Goal: Task Accomplishment & Management: Manage account settings

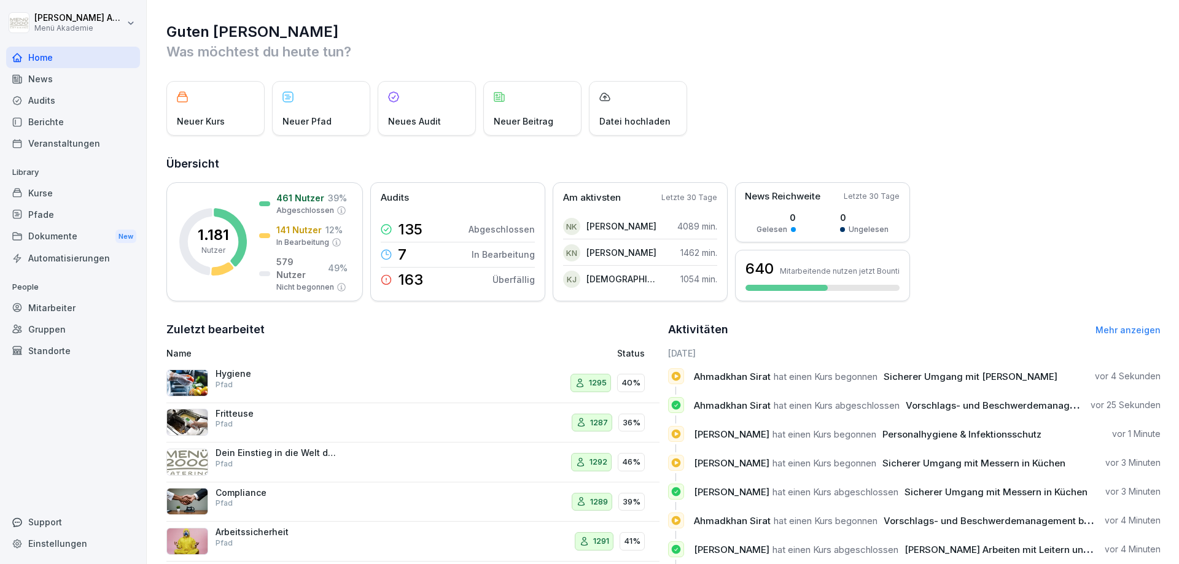
click at [73, 309] on div "Mitarbeiter" at bounding box center [73, 307] width 134 height 21
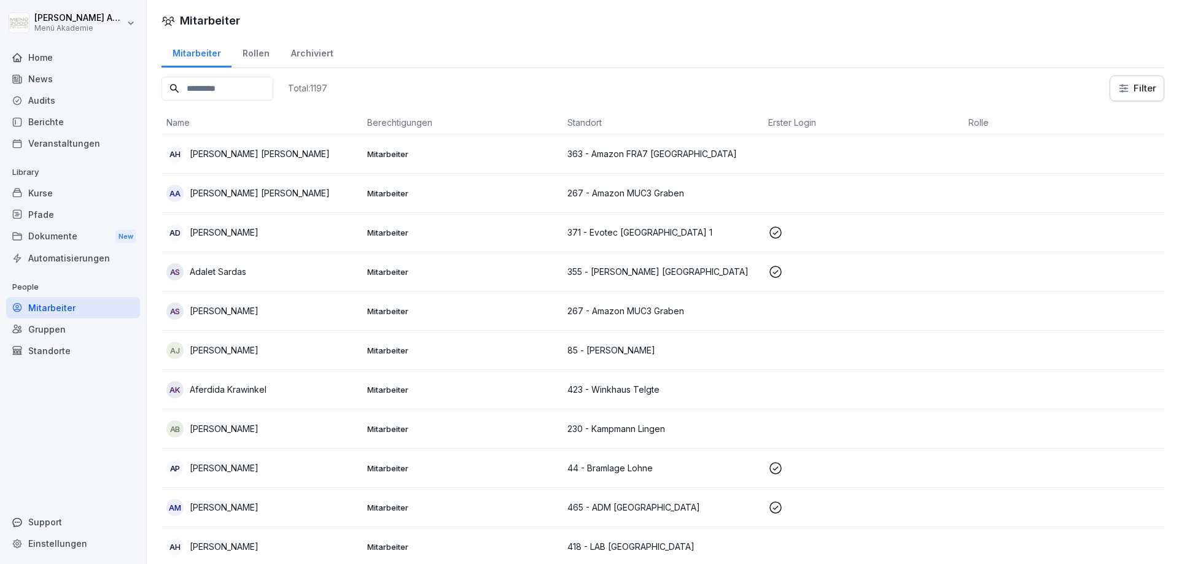
click at [213, 84] on input at bounding box center [217, 89] width 112 height 24
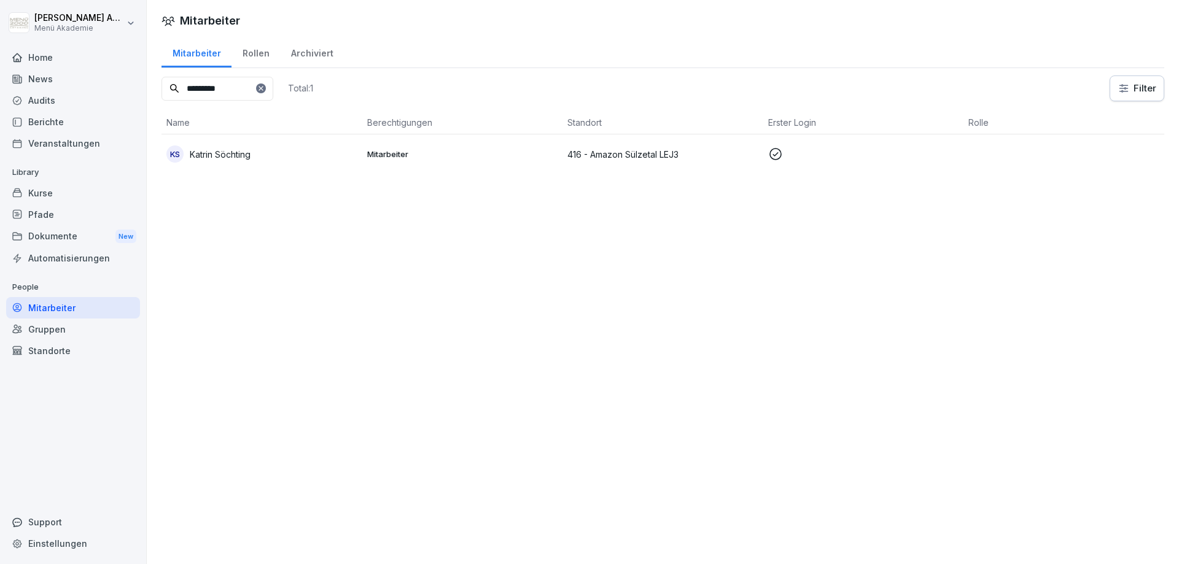
type input "*********"
click at [279, 159] on div "KS [PERSON_NAME]" at bounding box center [261, 153] width 191 height 17
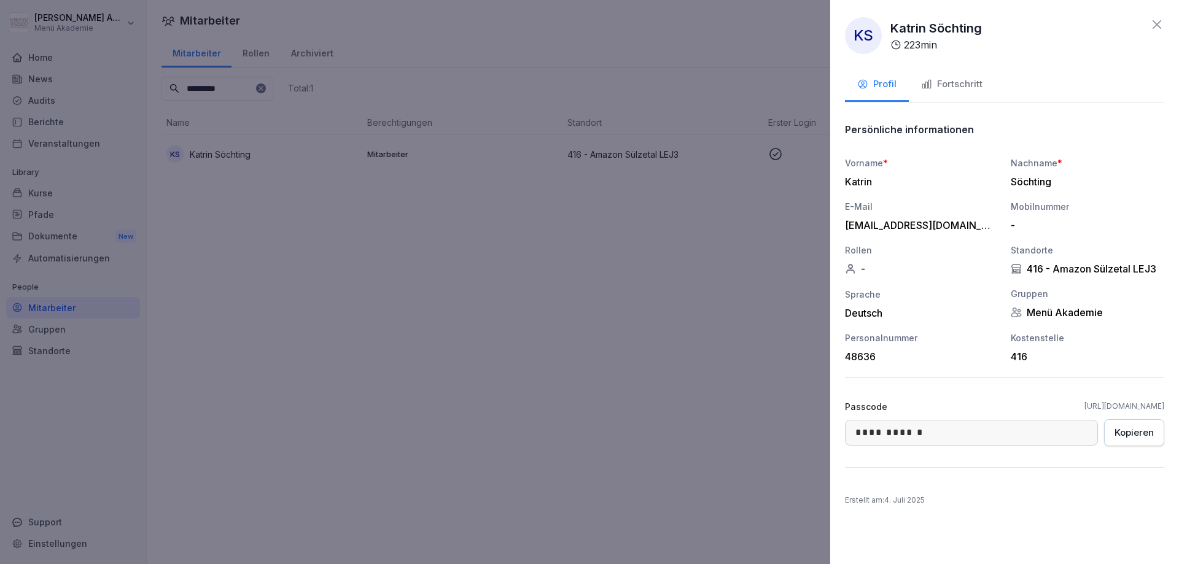
click at [954, 88] on div "Fortschritt" at bounding box center [951, 84] width 61 height 14
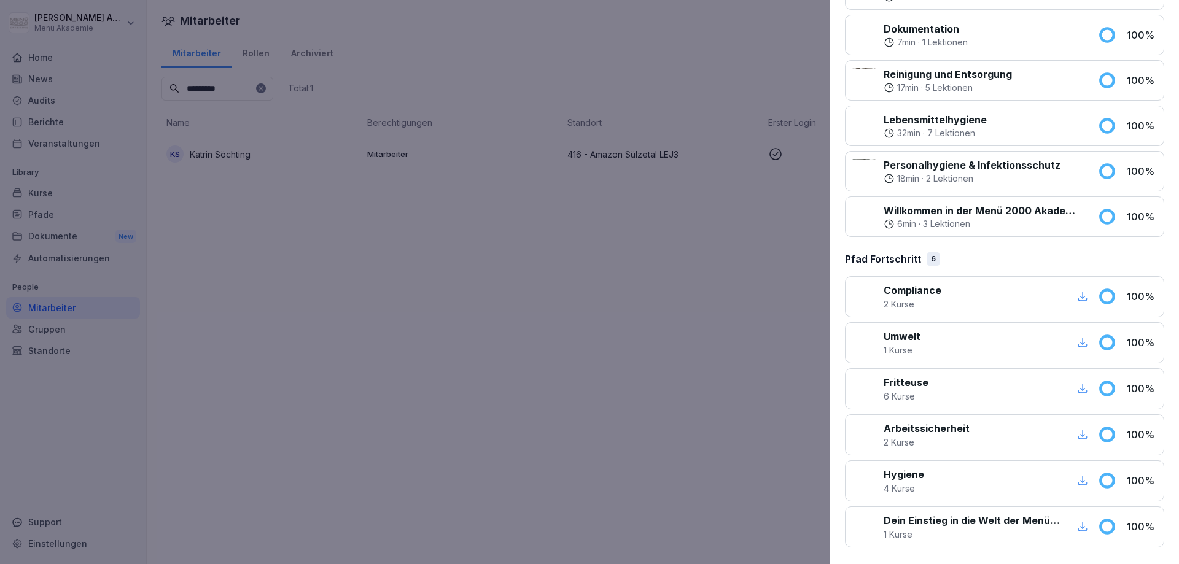
scroll to position [694, 0]
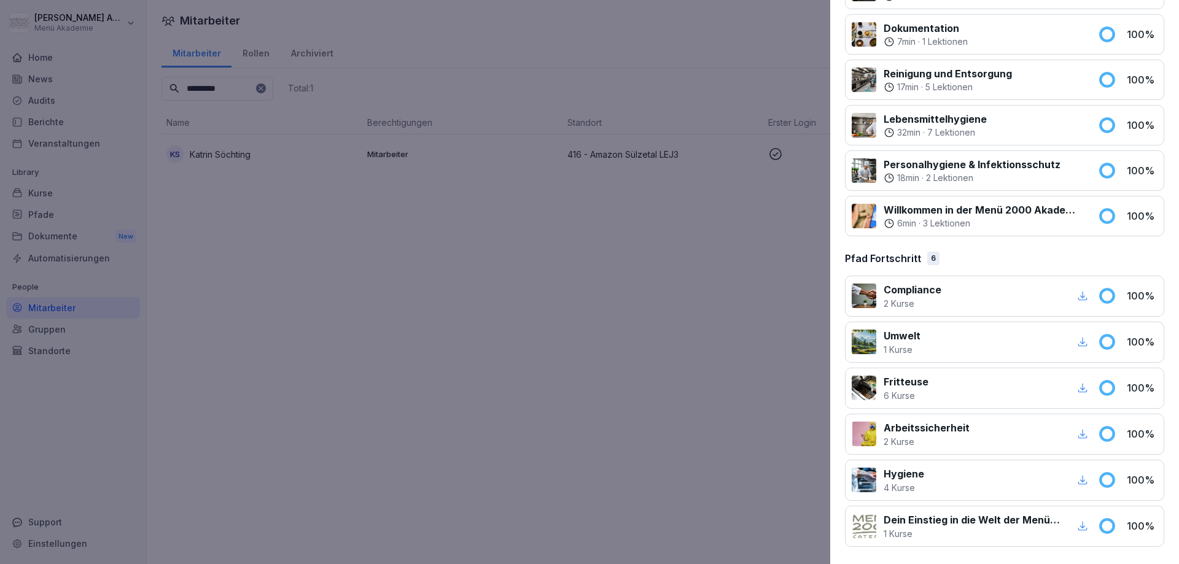
click at [1083, 479] on icon "button" at bounding box center [1082, 480] width 11 height 11
click at [605, 303] on div at bounding box center [589, 282] width 1179 height 564
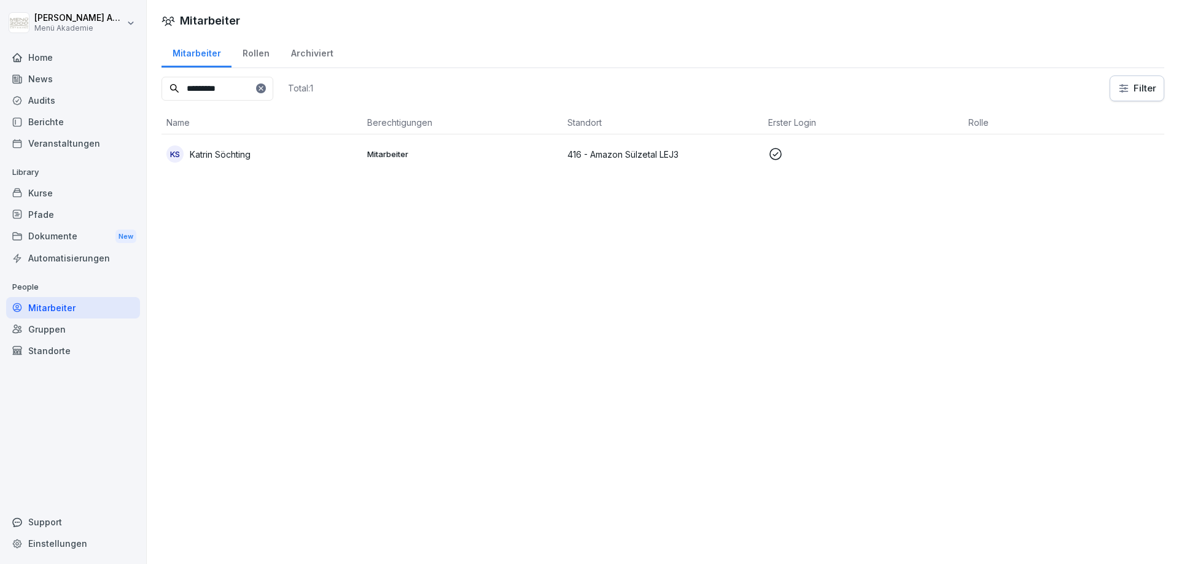
click at [220, 161] on div "KS [PERSON_NAME]" at bounding box center [261, 153] width 191 height 17
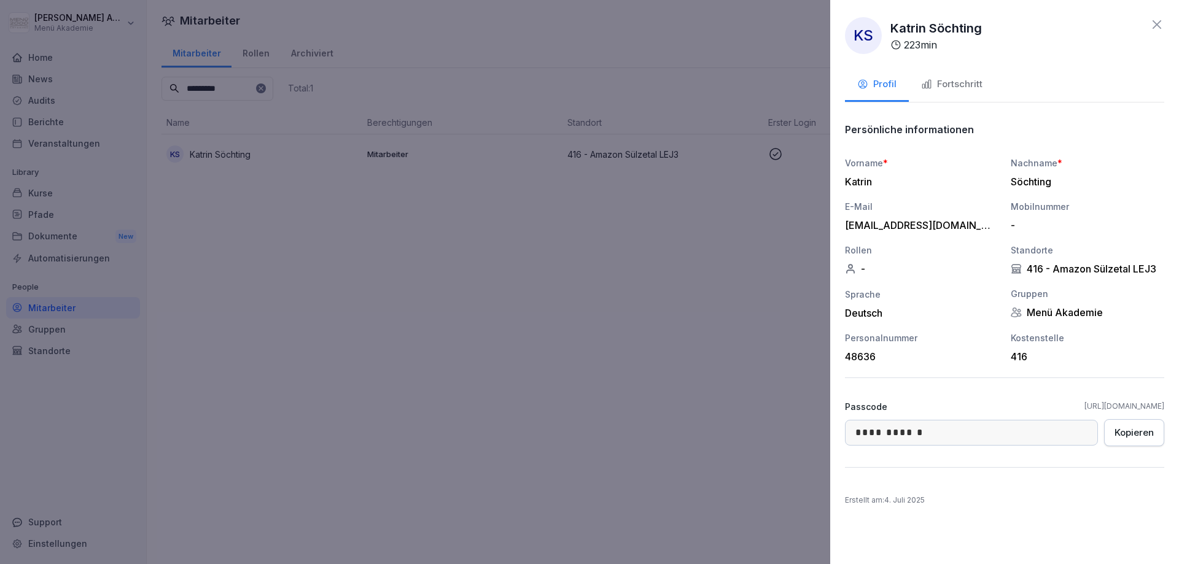
click at [948, 77] on div "Fortschritt" at bounding box center [951, 84] width 61 height 14
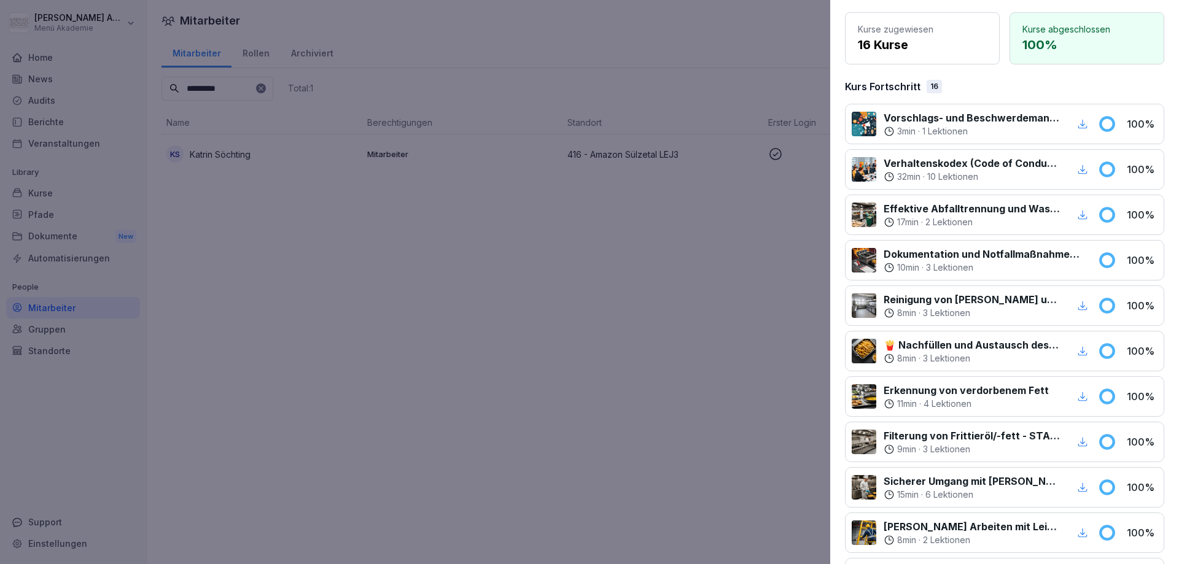
scroll to position [0, 0]
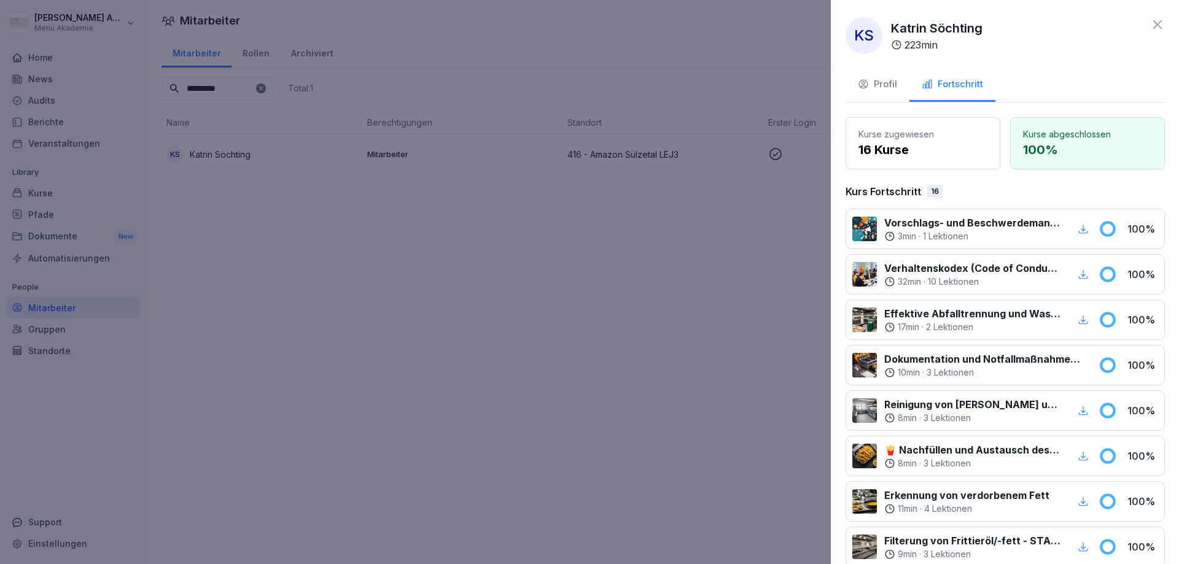
drag, startPoint x: 750, startPoint y: 395, endPoint x: 752, endPoint y: 296, distance: 98.9
click at [749, 395] on div at bounding box center [589, 282] width 1179 height 564
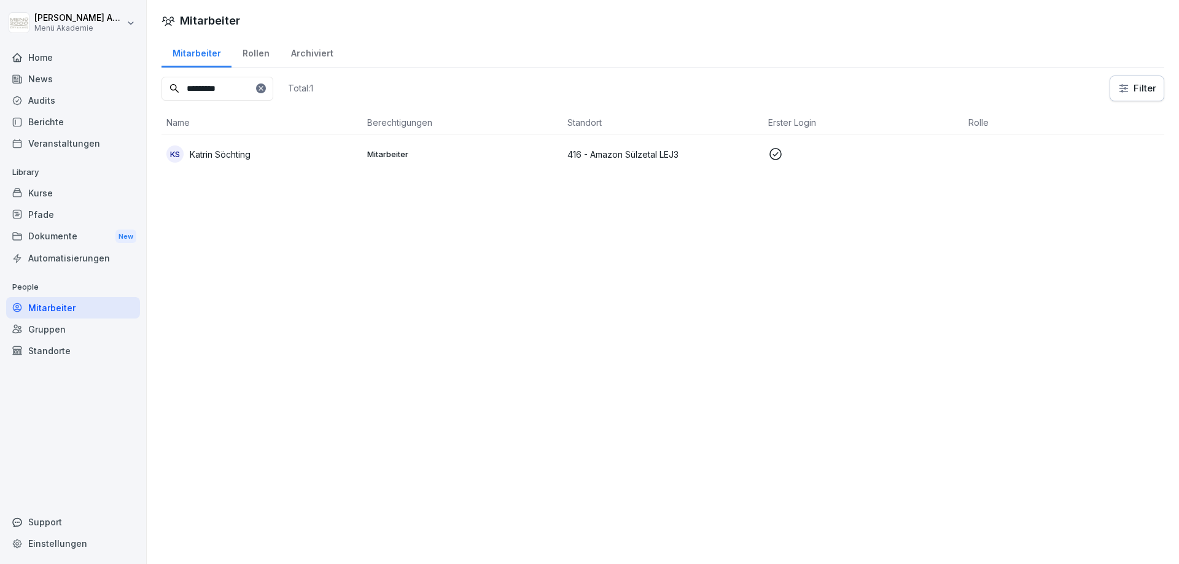
click at [126, 24] on html "[PERSON_NAME] Menü Akademie Home News Audits Berichte Veranstaltungen Library K…" at bounding box center [589, 282] width 1179 height 564
click at [68, 77] on div "Abmelden" at bounding box center [79, 77] width 122 height 23
